Goal: Information Seeking & Learning: Learn about a topic

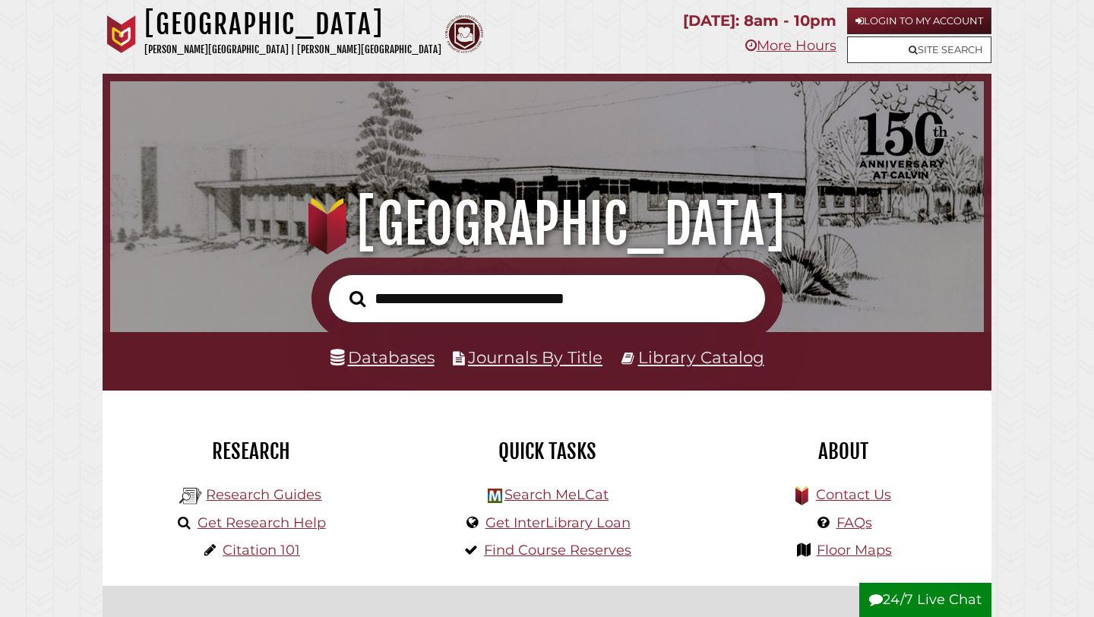
scroll to position [289, 866]
click at [277, 495] on link "Research Guides" at bounding box center [264, 494] width 116 height 17
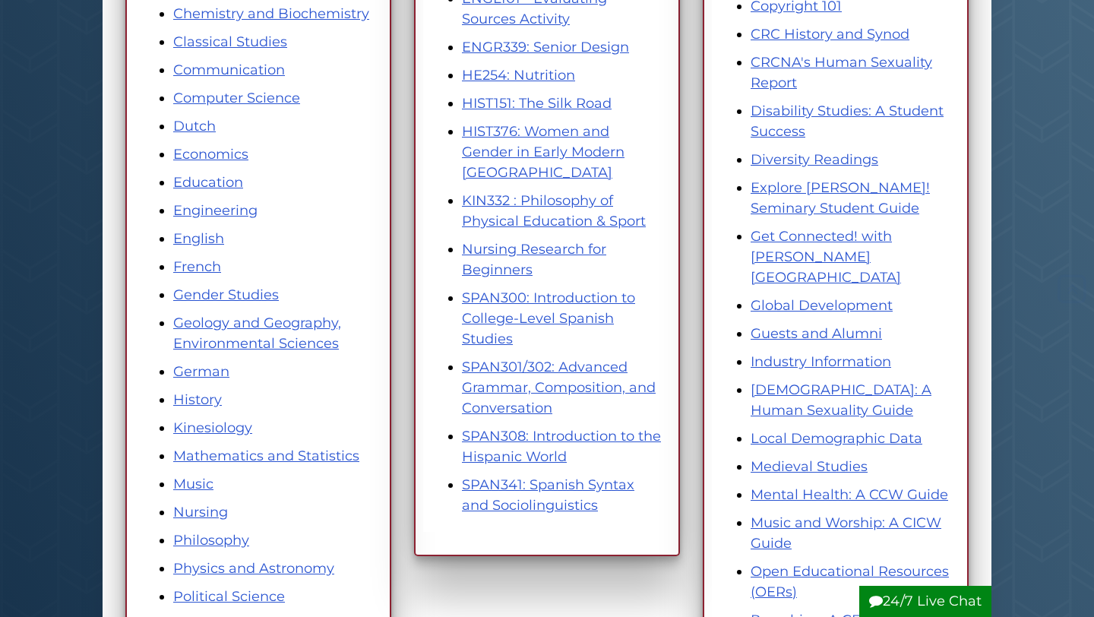
scroll to position [460, 0]
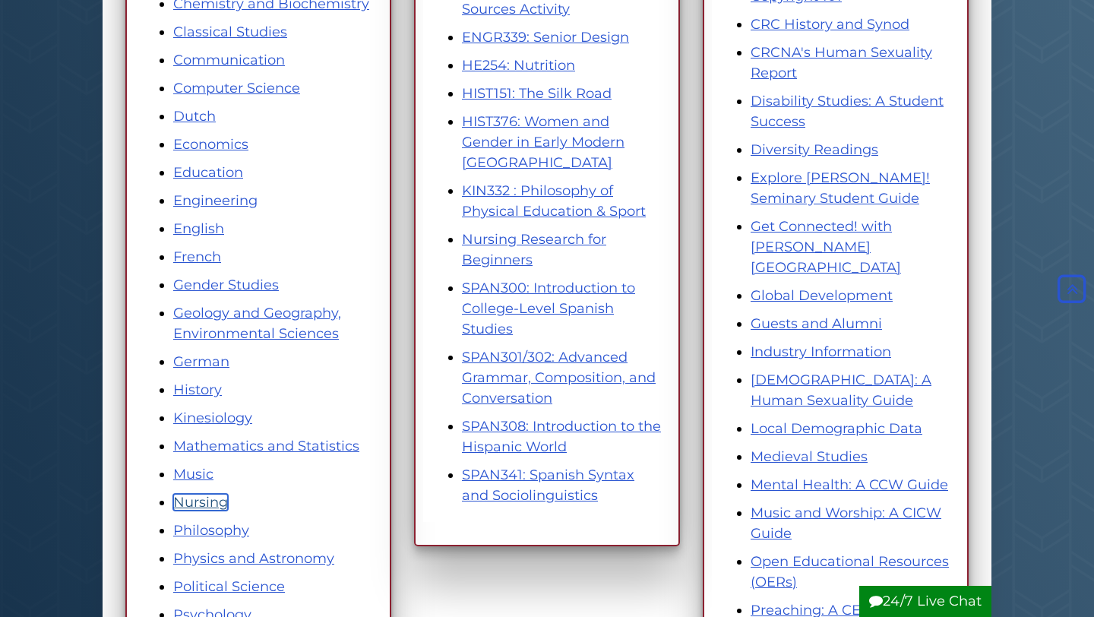
click at [203, 499] on link "Nursing" at bounding box center [200, 502] width 55 height 17
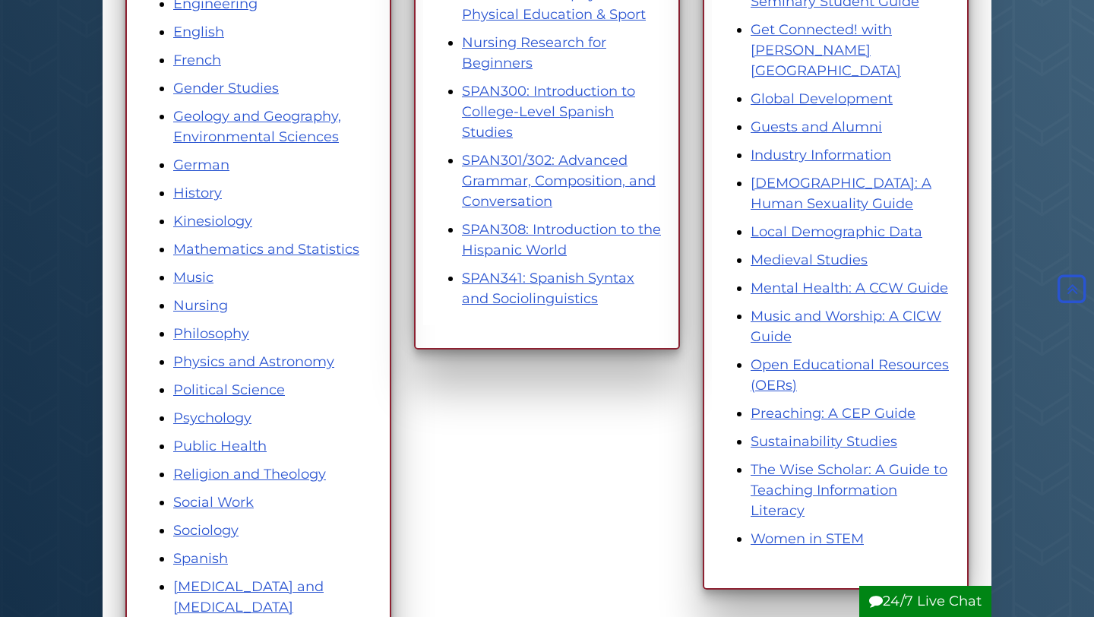
scroll to position [663, 0]
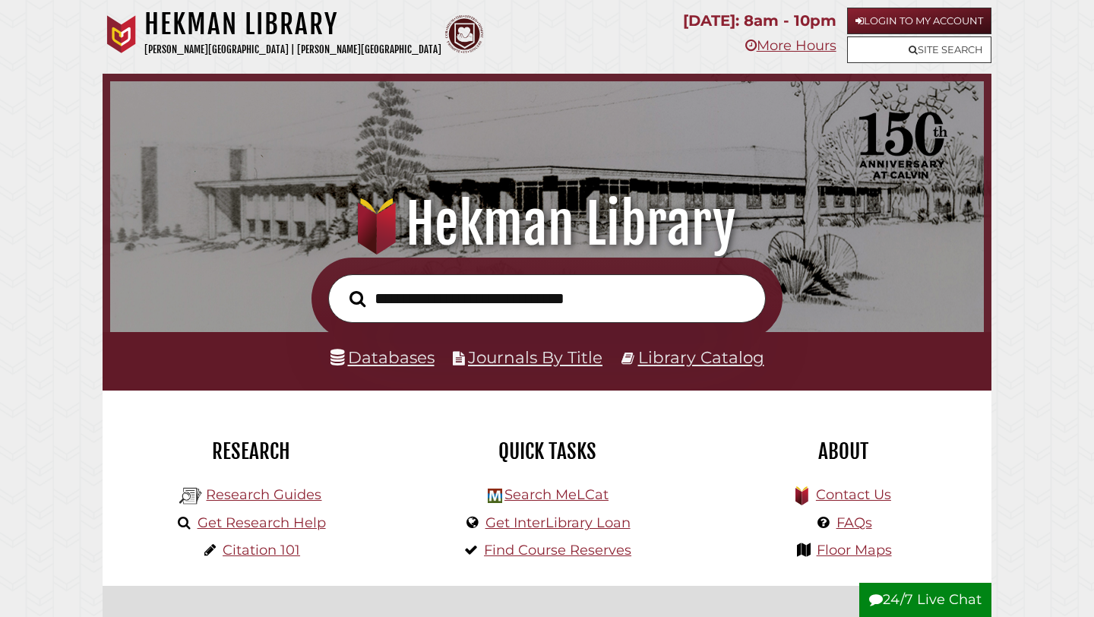
scroll to position [289, 866]
click at [302, 501] on link "Research Guides" at bounding box center [264, 494] width 116 height 17
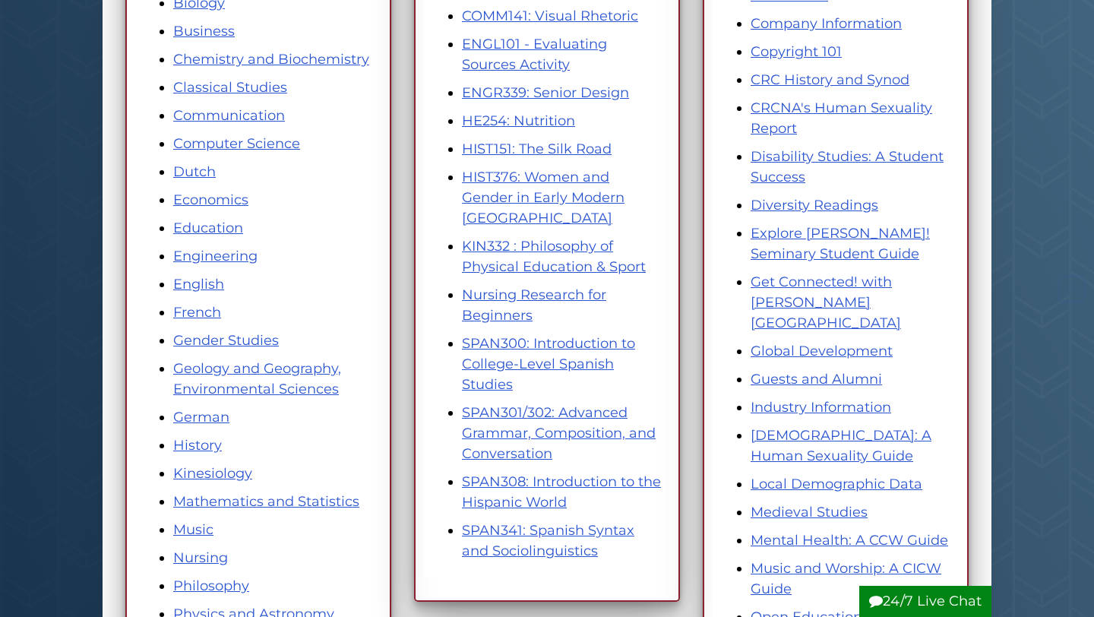
scroll to position [405, 0]
click at [213, 559] on link "Nursing" at bounding box center [200, 557] width 55 height 17
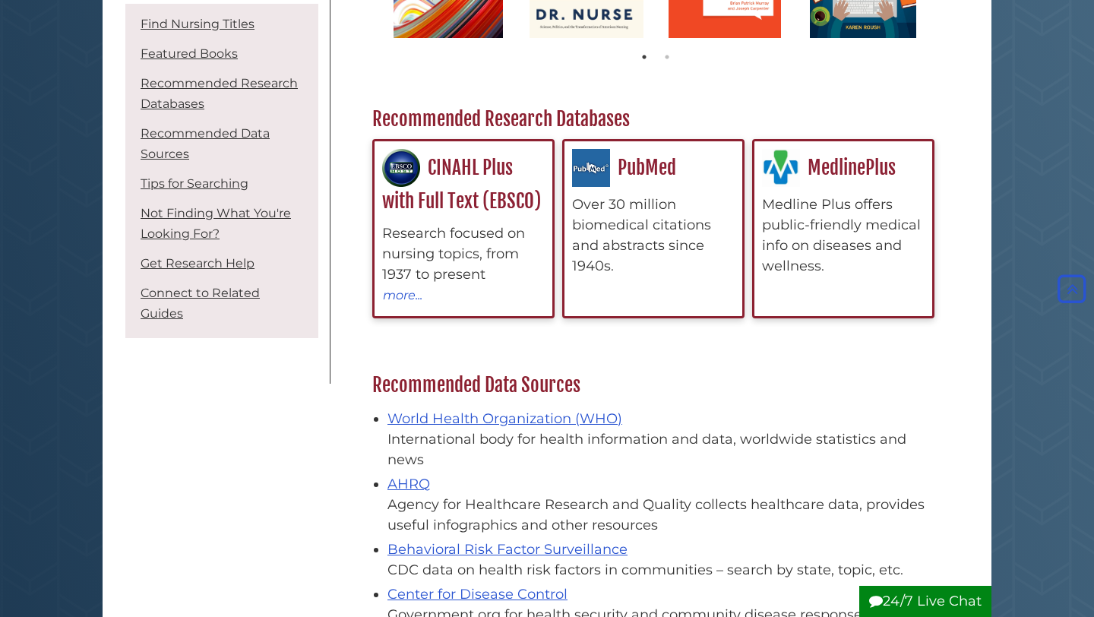
scroll to position [490, 0]
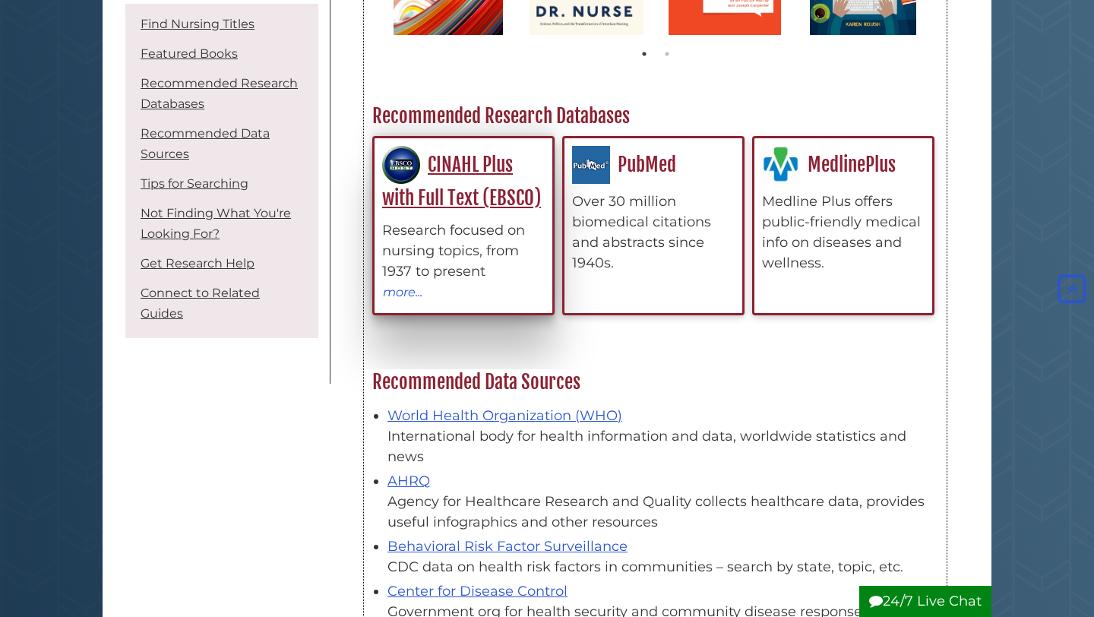
click at [448, 263] on div "Research focused on nursing topics, from 1937 to present" at bounding box center [463, 251] width 163 height 62
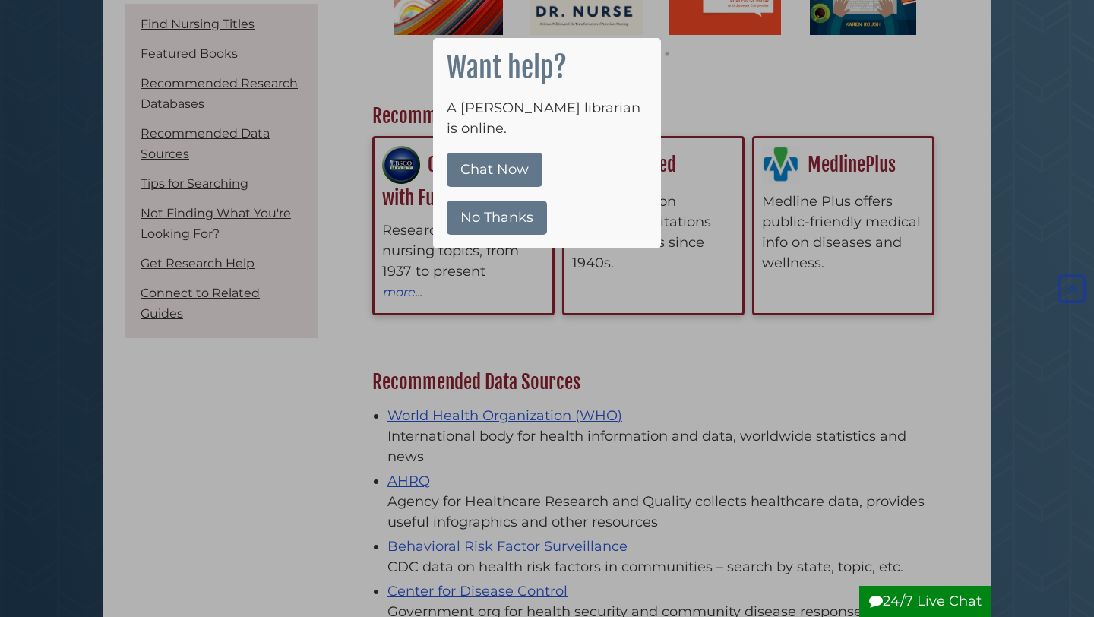
click at [529, 206] on button "No Thanks" at bounding box center [497, 218] width 100 height 34
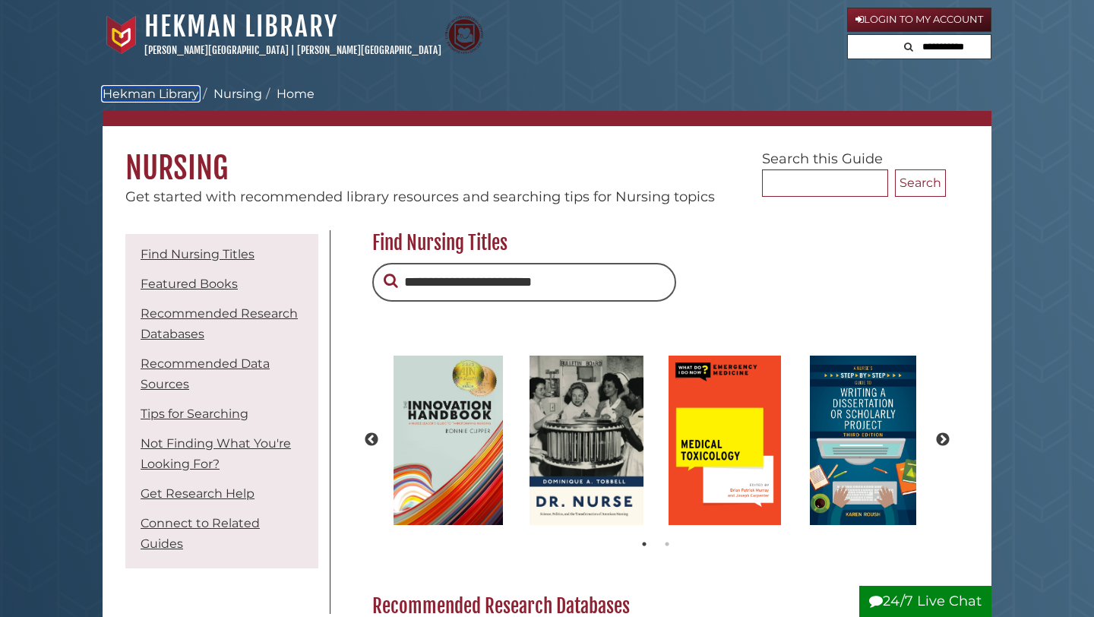
click at [152, 92] on link "Hekman Library" at bounding box center [151, 94] width 97 height 14
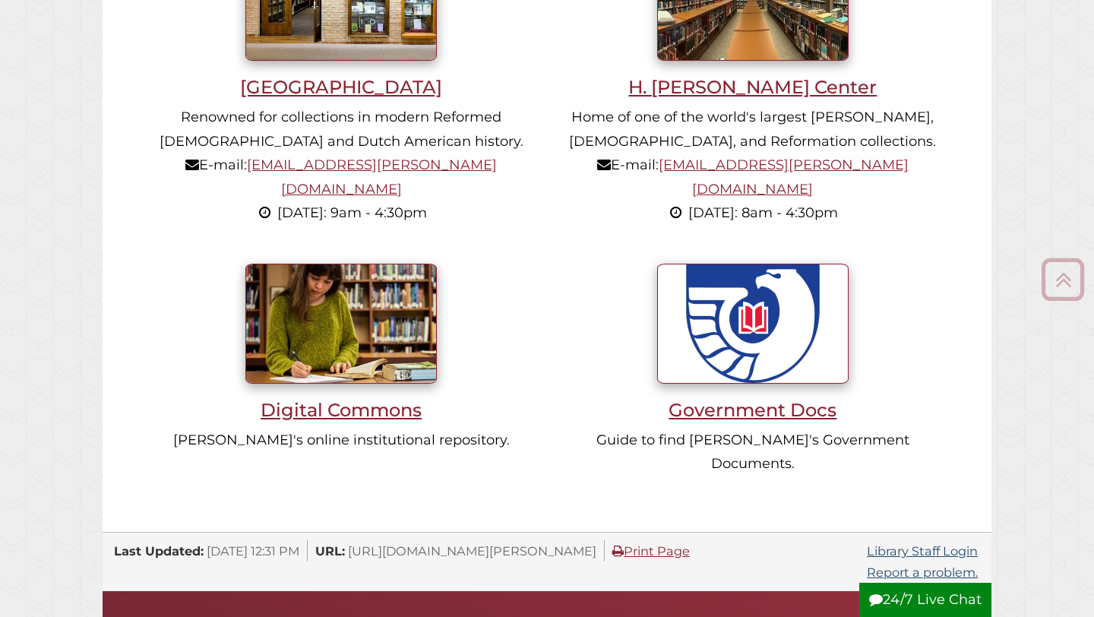
scroll to position [1581, 0]
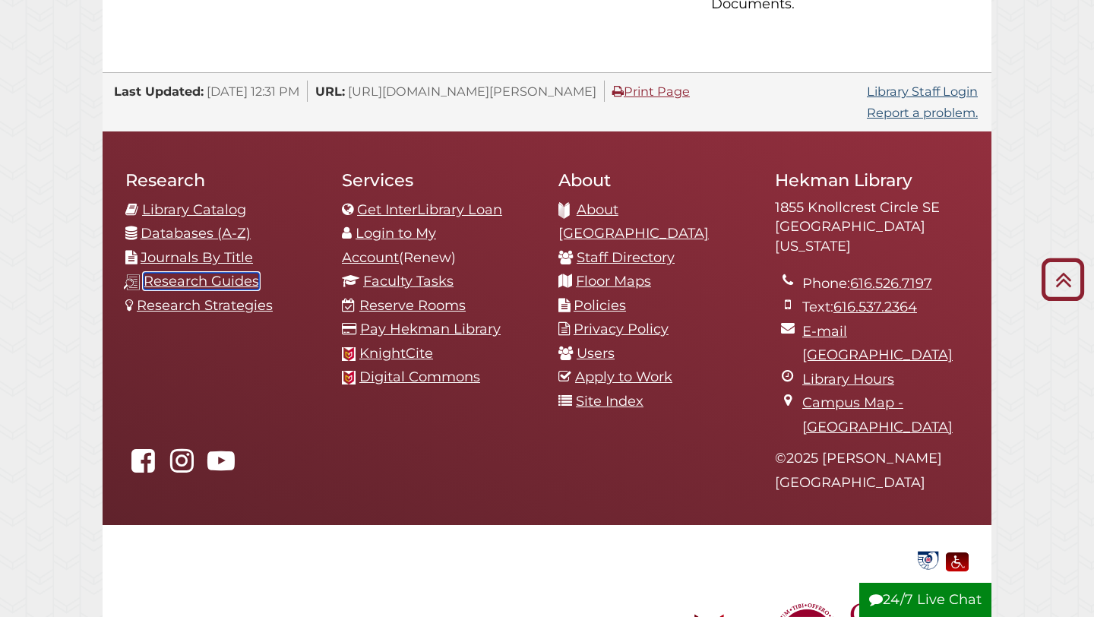
click at [192, 273] on link "Research Guides" at bounding box center [202, 281] width 116 height 17
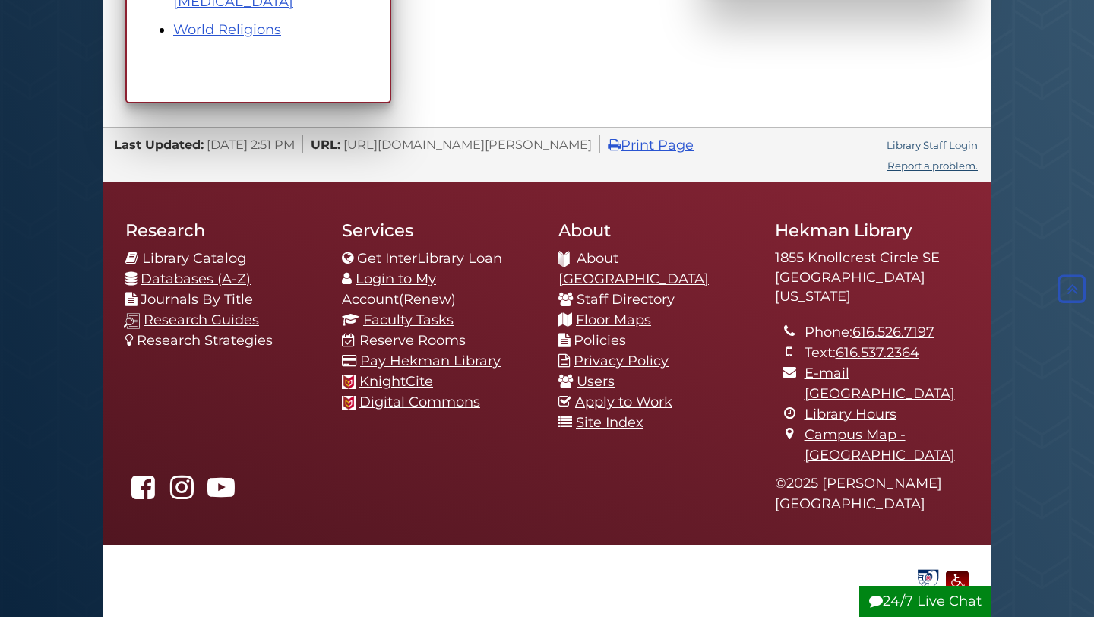
scroll to position [1338, 0]
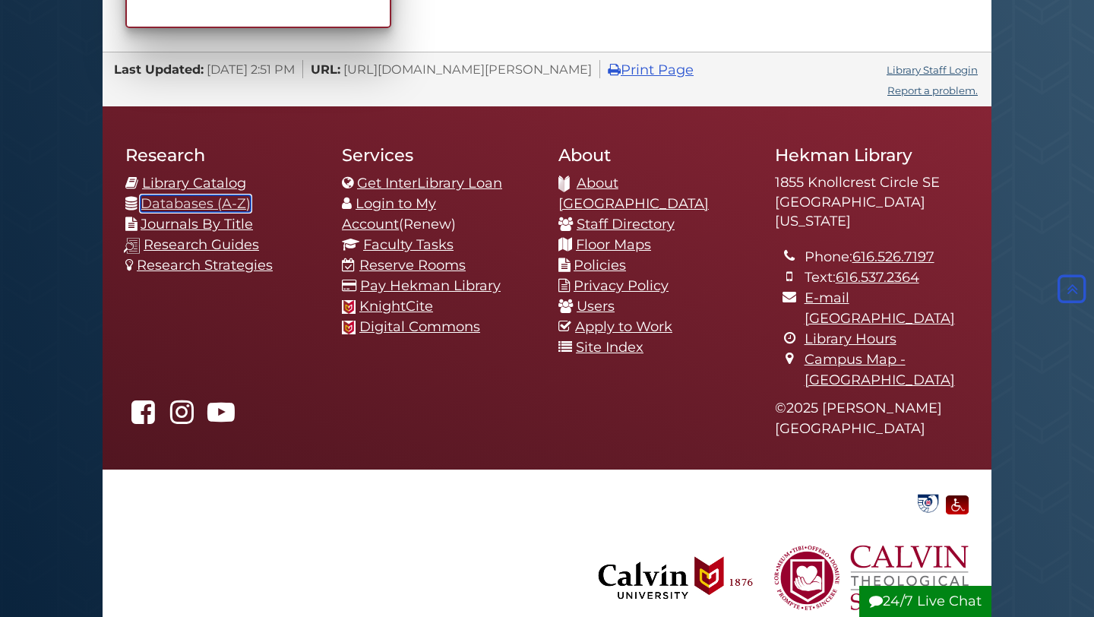
click at [177, 207] on link "Databases (A-Z)" at bounding box center [196, 203] width 110 height 17
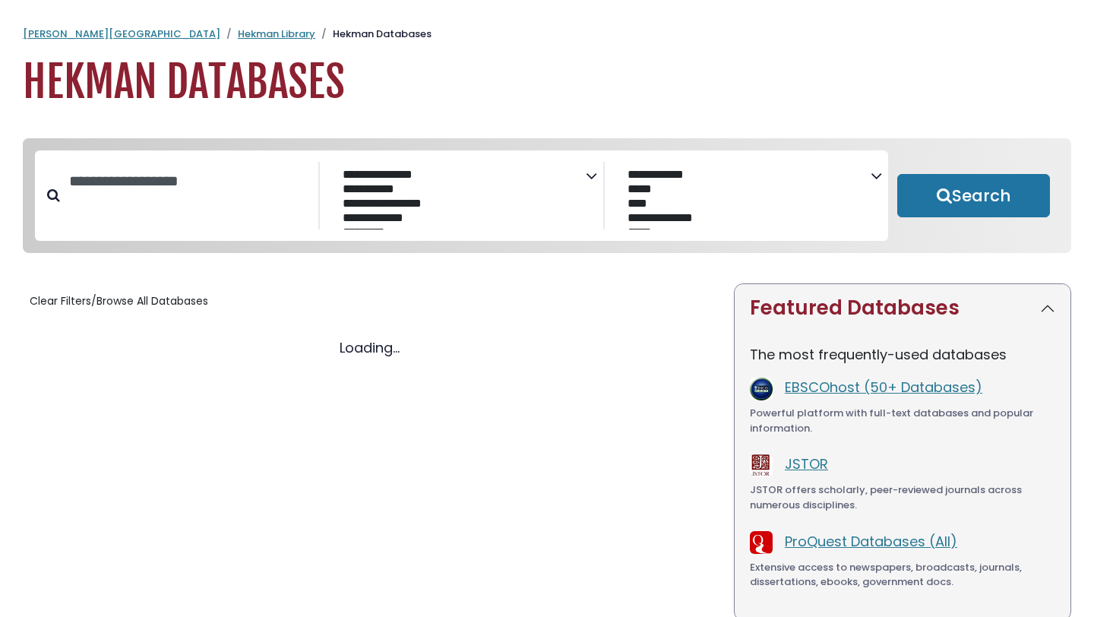
select select "Database Subject Filter"
select select "Database Vendors Filter"
select select "Database Subject Filter"
select select "Database Vendors Filter"
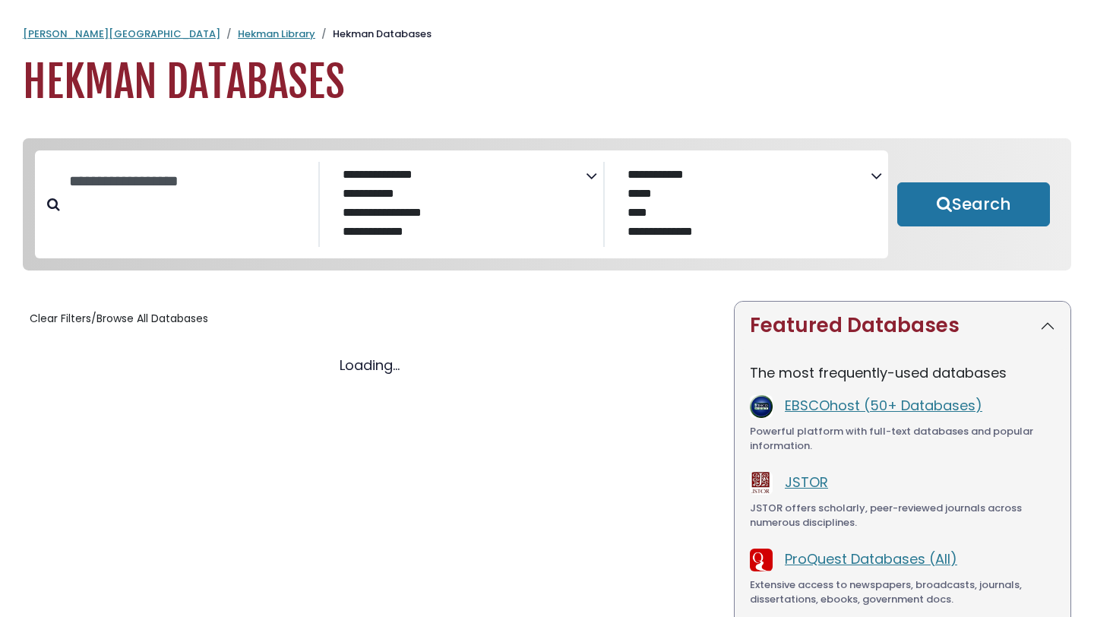
select select "Database Subject Filter"
select select "Database Vendors Filter"
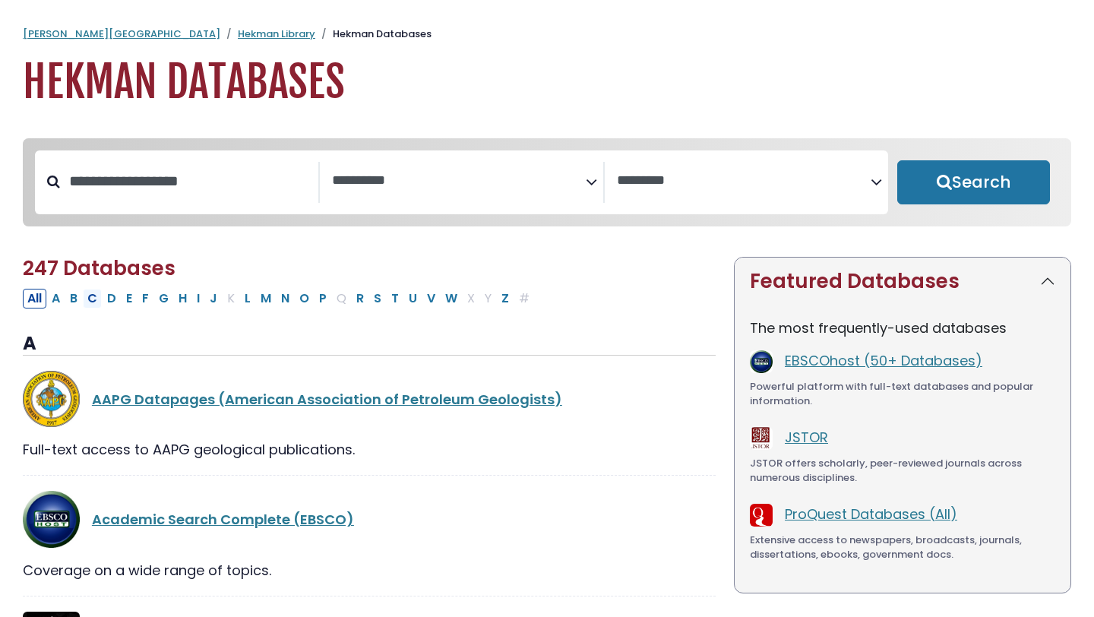
click at [87, 302] on button "C" at bounding box center [92, 299] width 19 height 20
select select "Database Subject Filter"
select select "Database Vendors Filter"
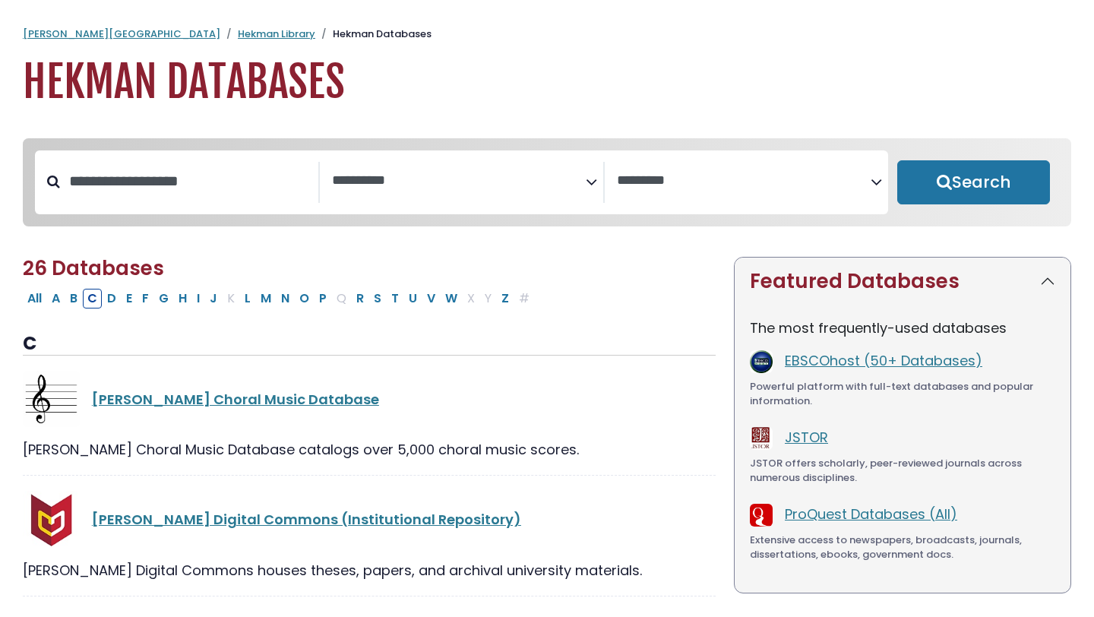
select select "Database Subject Filter"
select select "Database Vendors Filter"
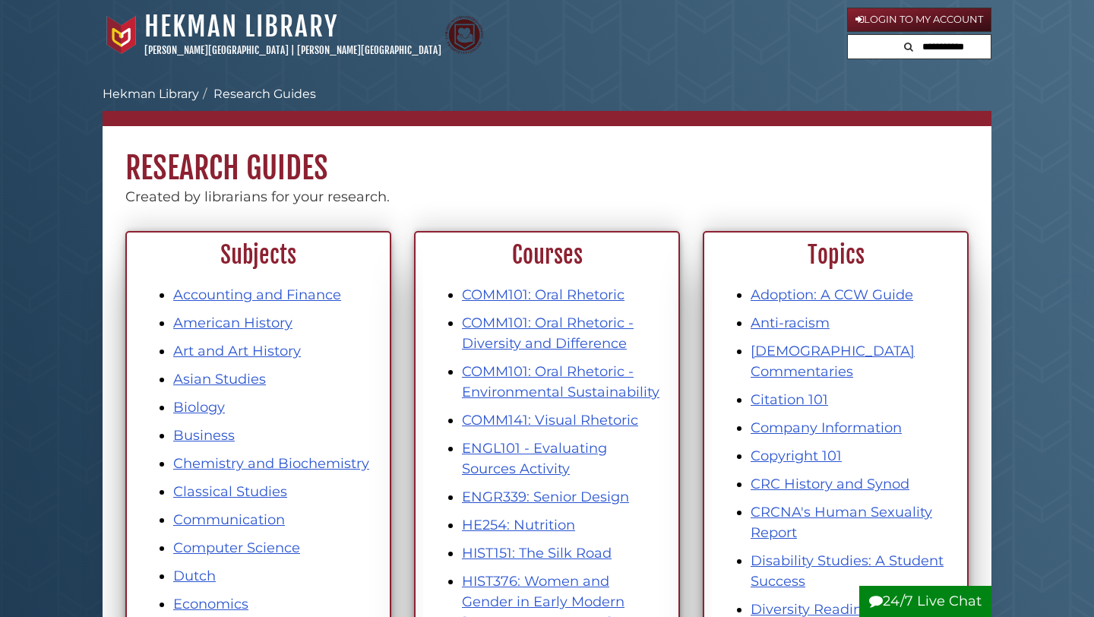
scroll to position [1338, 0]
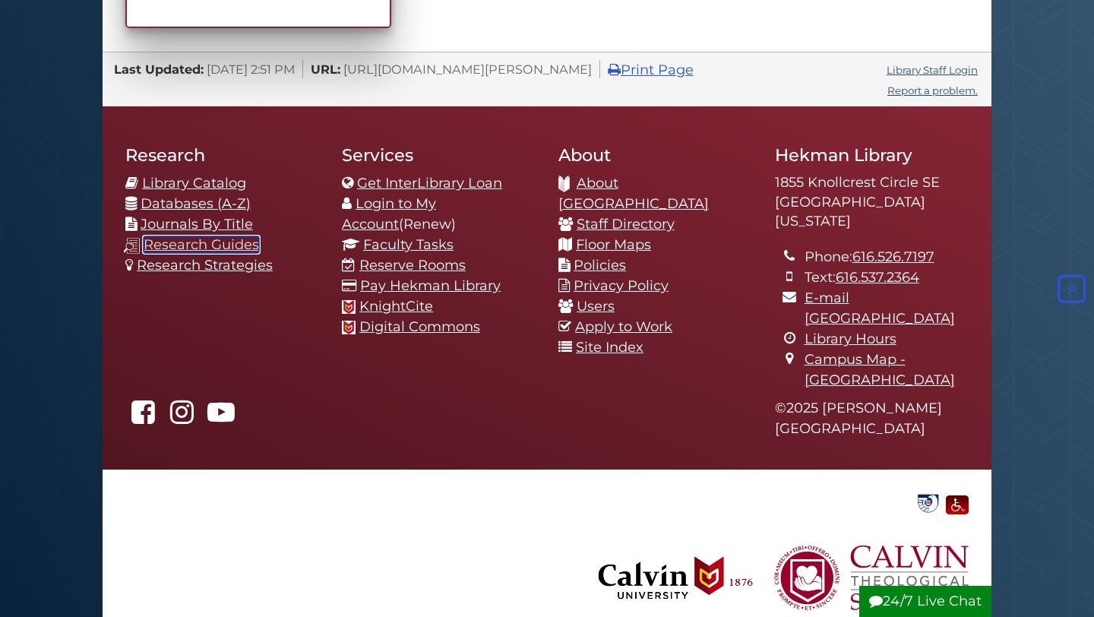
click at [198, 248] on link "Research Guides" at bounding box center [202, 244] width 116 height 17
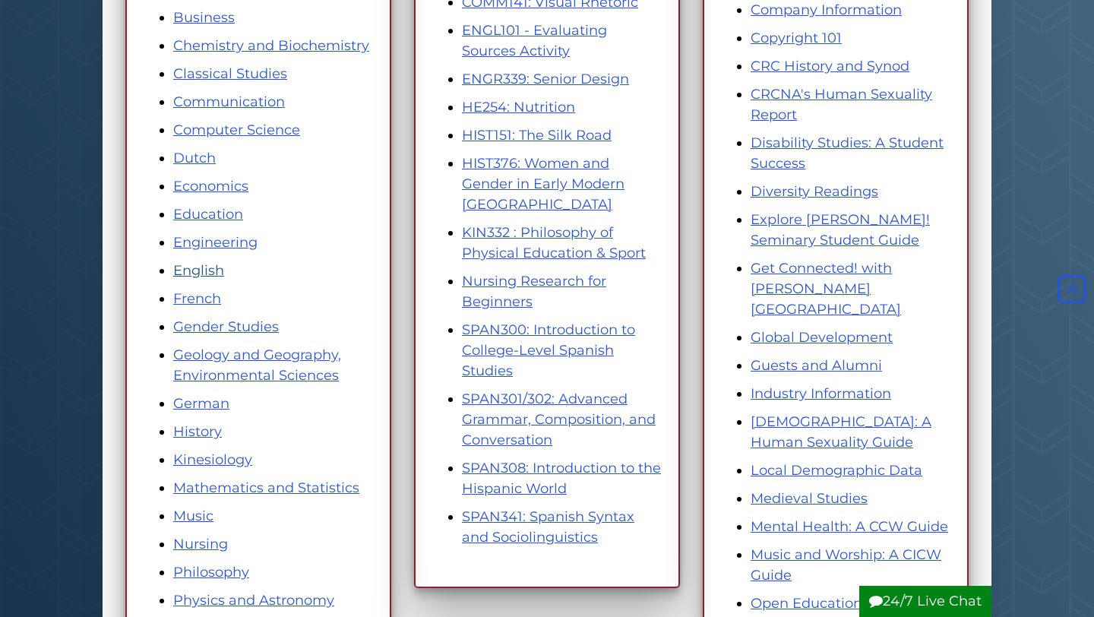
scroll to position [429, 0]
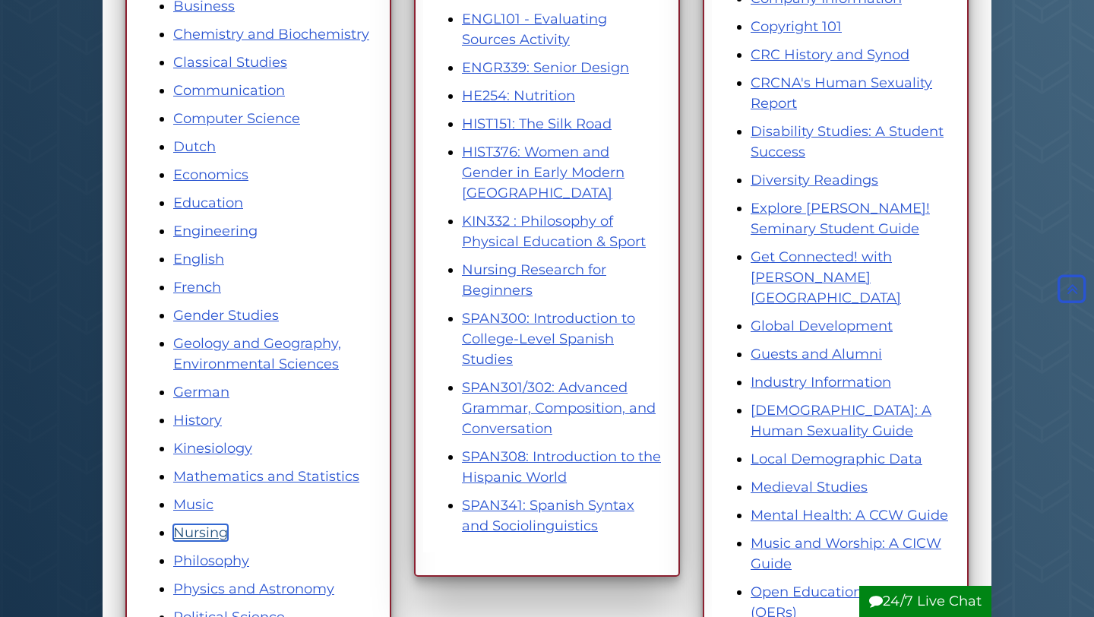
click at [198, 534] on link "Nursing" at bounding box center [200, 532] width 55 height 17
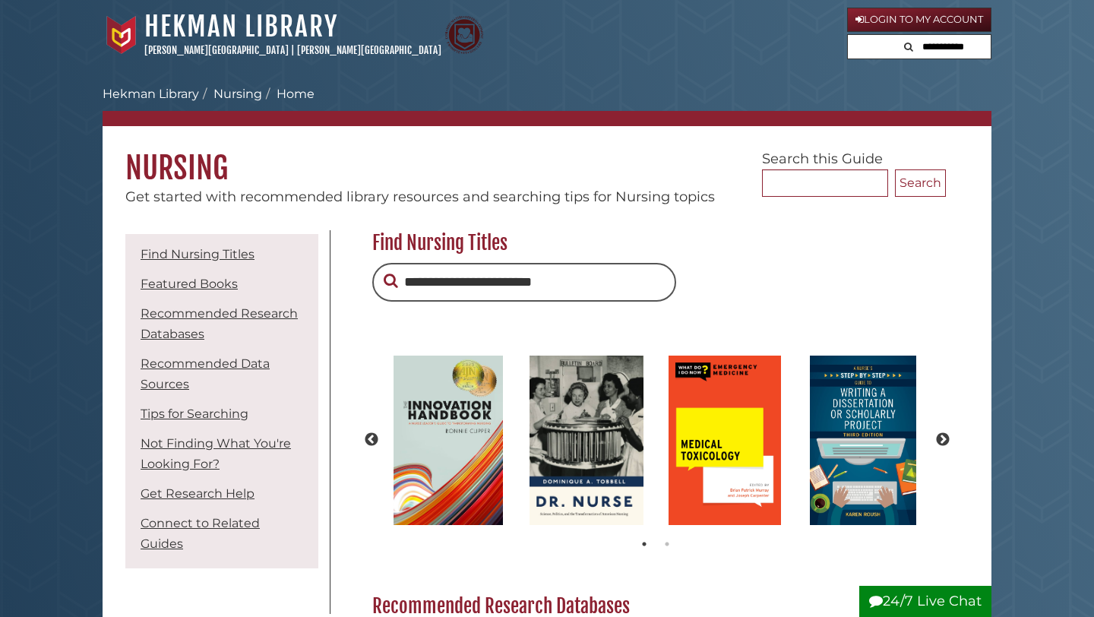
click at [212, 322] on li "Recommended Research Databases" at bounding box center [221, 323] width 185 height 47
click at [211, 313] on link "Recommended Research Databases" at bounding box center [219, 323] width 157 height 35
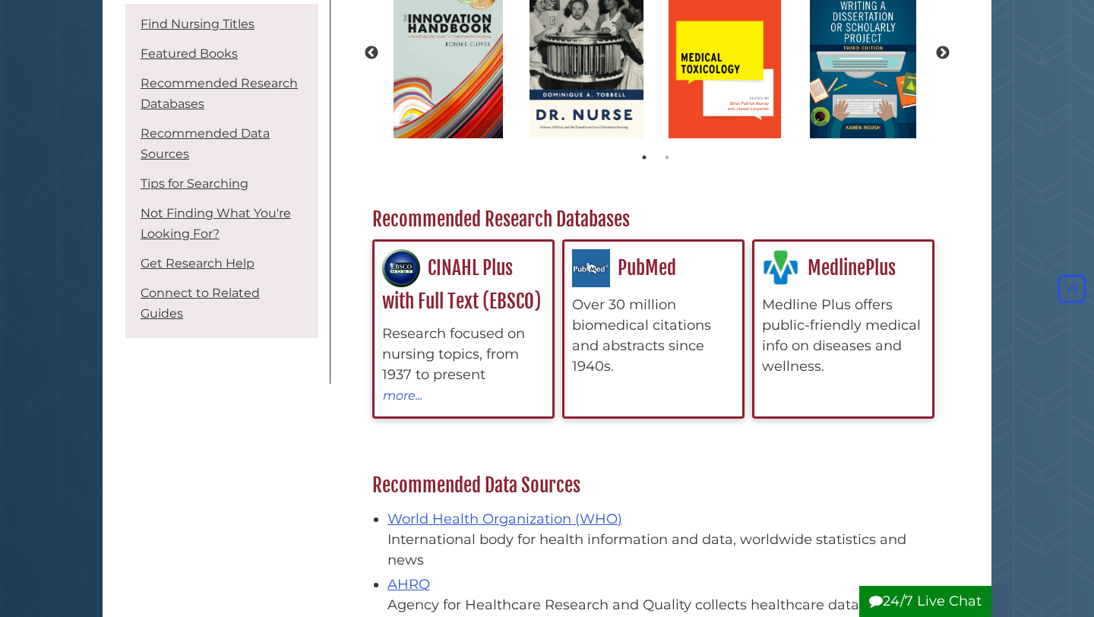
scroll to position [328, 0]
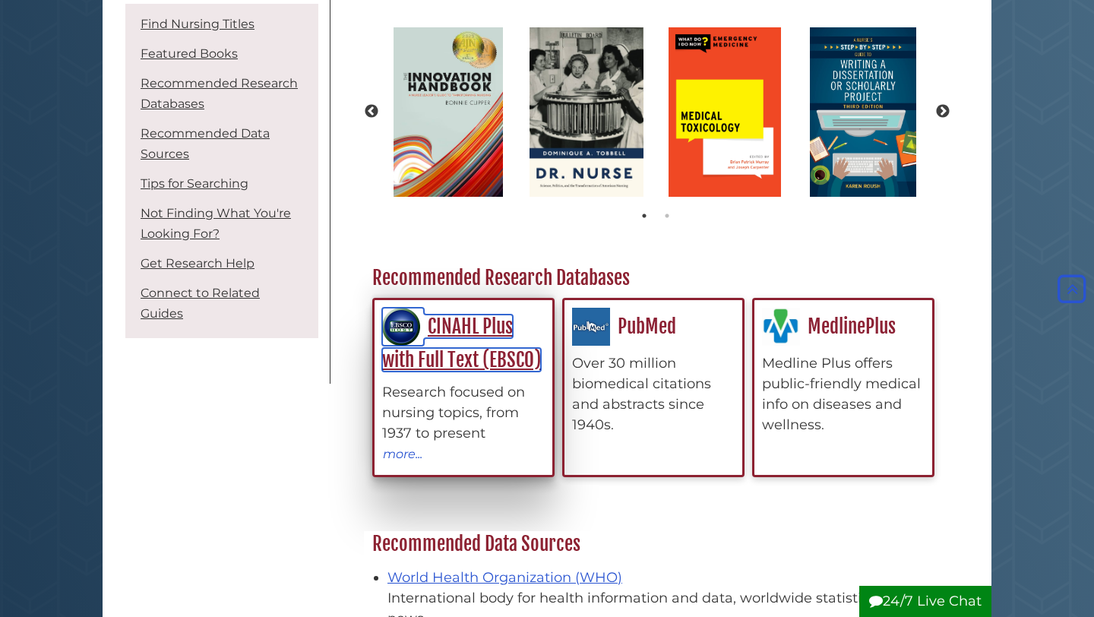
click at [495, 361] on link "CINAHL Plus with Full Text (EBSCO)" at bounding box center [461, 344] width 159 height 58
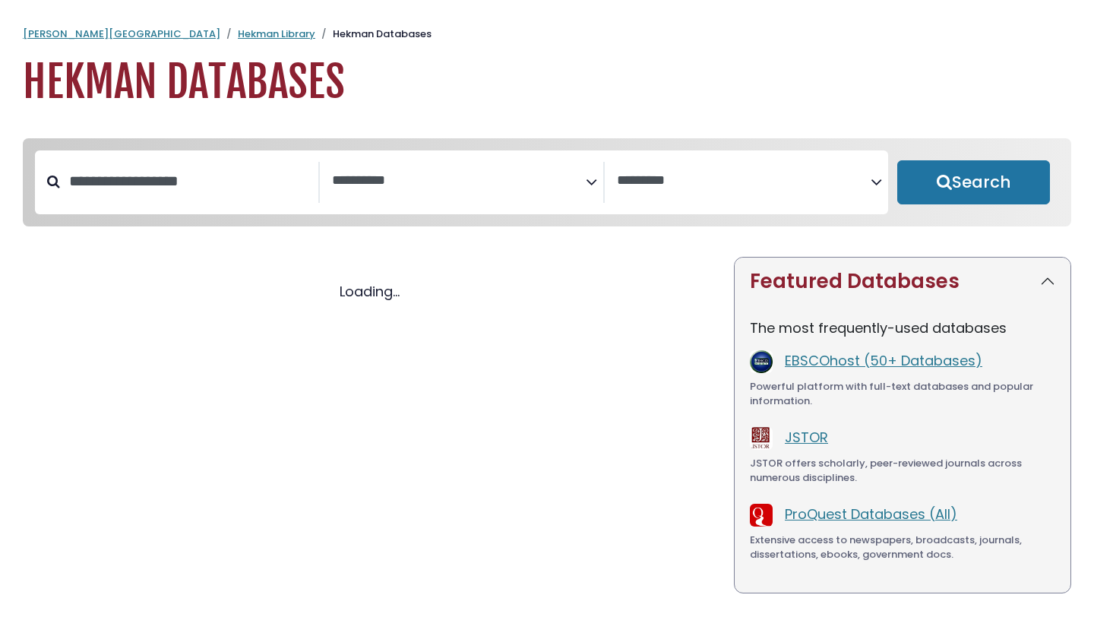
select select "Database Subject Filter"
select select "Database Vendors Filter"
select select "Database Subject Filter"
select select "Database Vendors Filter"
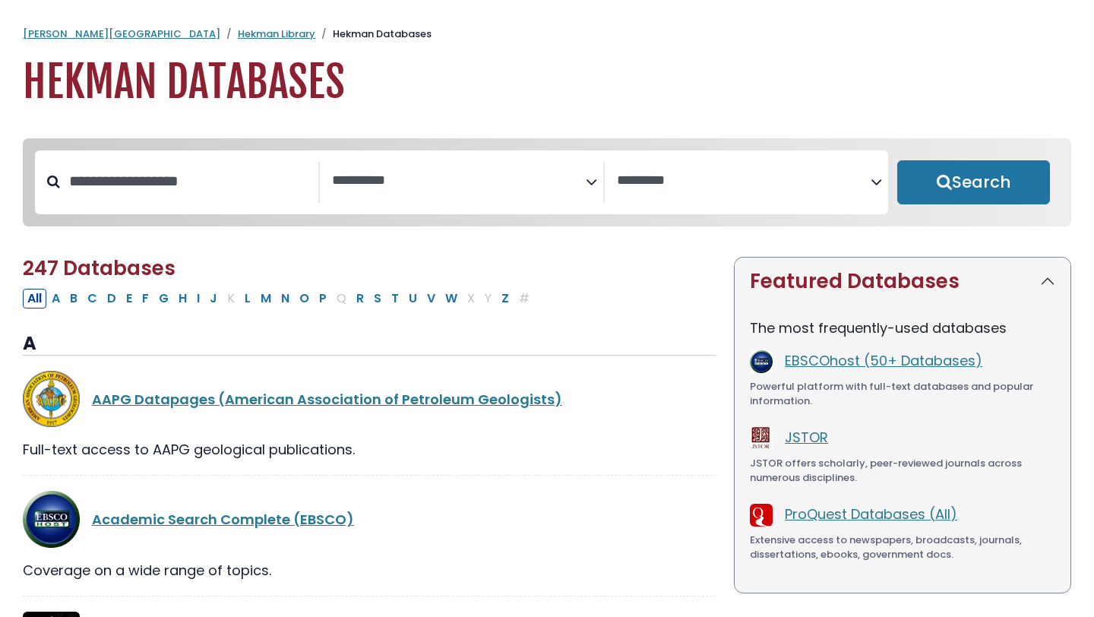
click at [379, 196] on span "Search filters" at bounding box center [459, 182] width 254 height 41
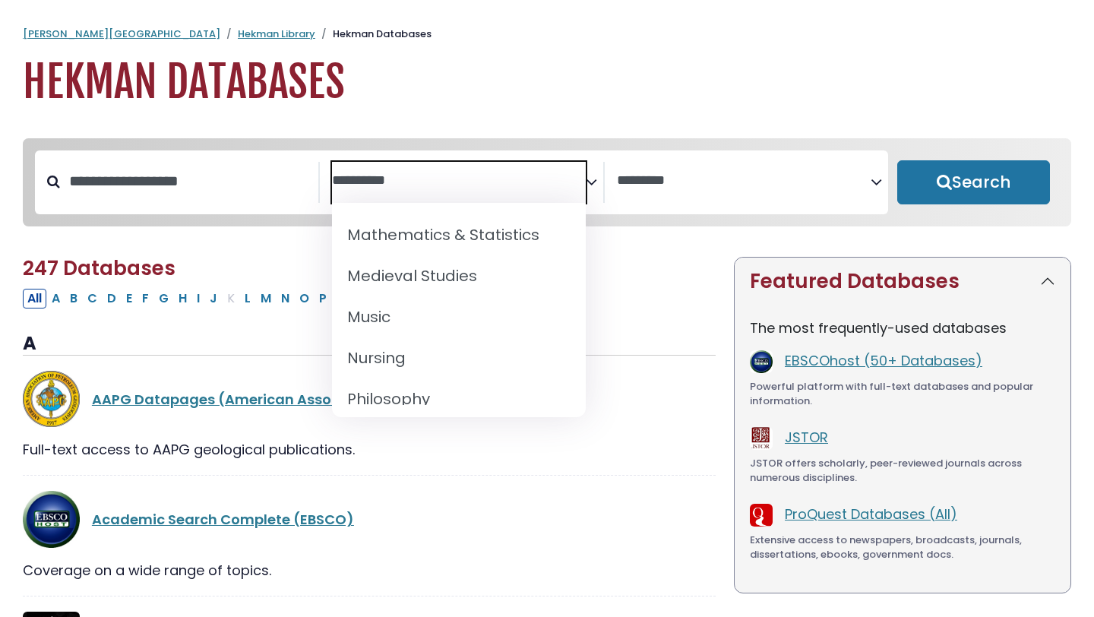
scroll to position [1107, 0]
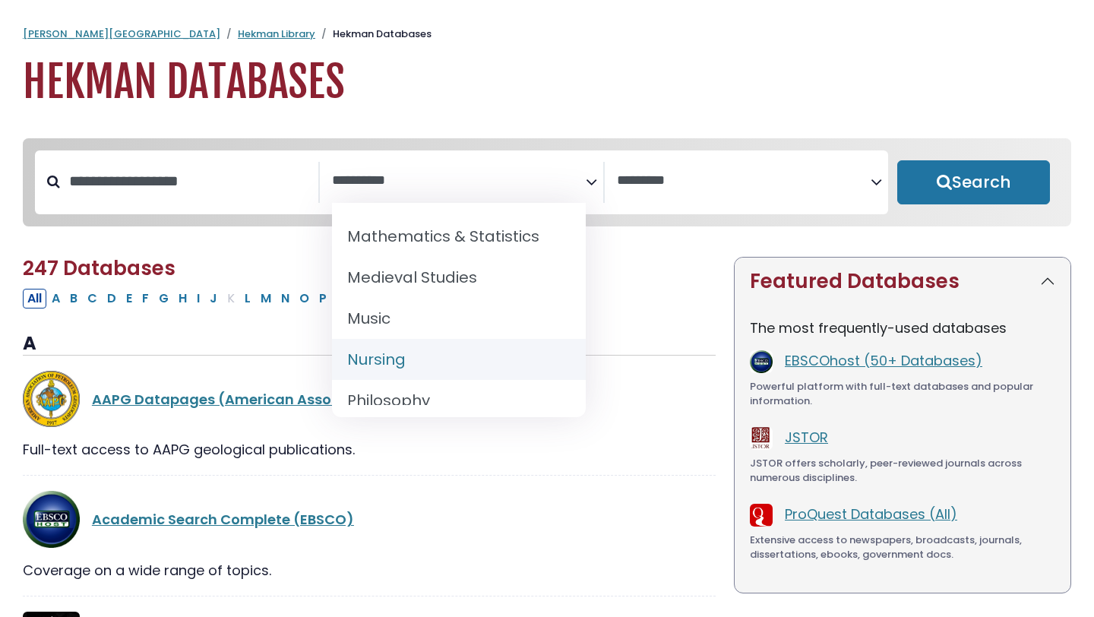
select select "*****"
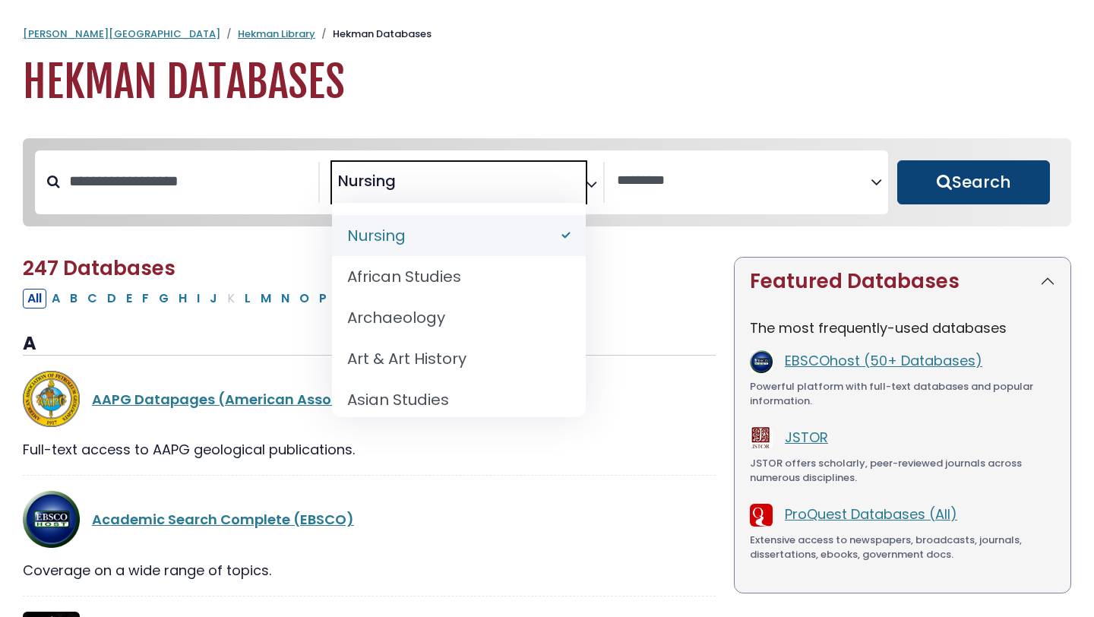
click at [921, 171] on button "Search" at bounding box center [974, 182] width 153 height 44
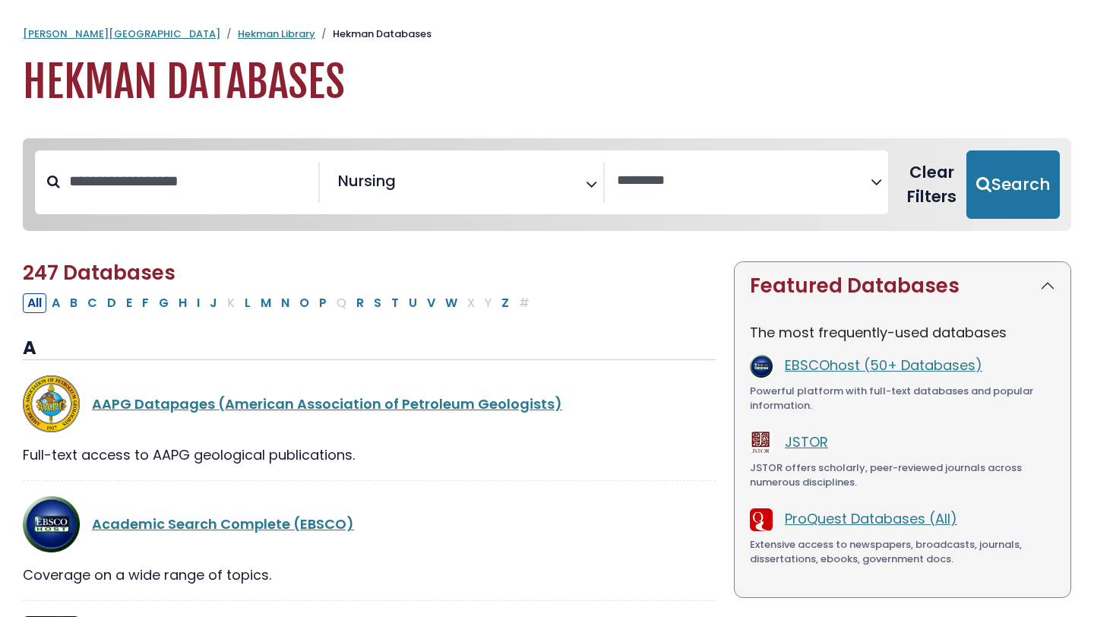
select select "Database Vendors Filter"
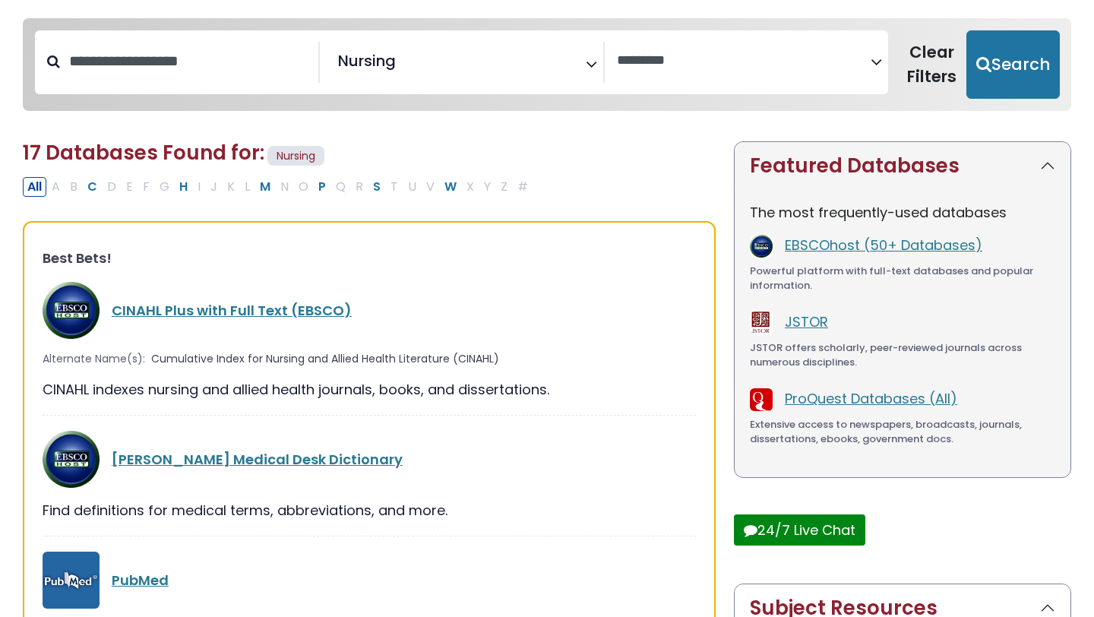
scroll to position [129, 0]
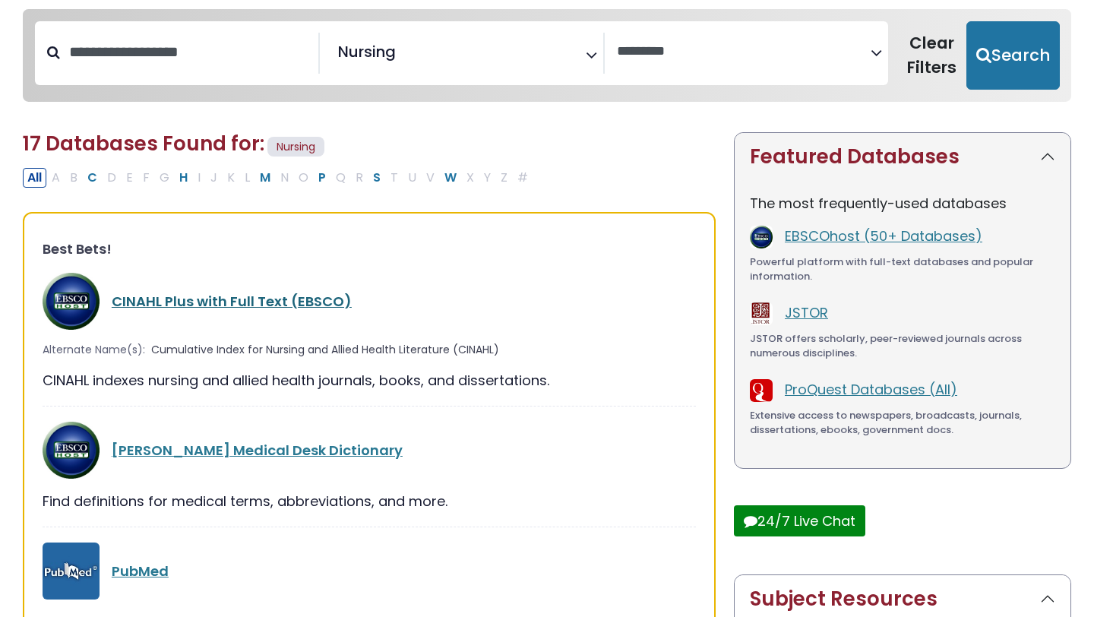
click at [247, 297] on link "CINAHL Plus with Full Text (EBSCO)" at bounding box center [232, 301] width 240 height 19
